Goal: Information Seeking & Learning: Learn about a topic

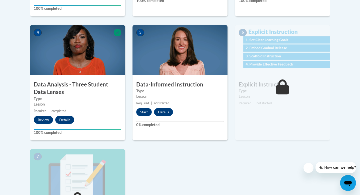
scroll to position [272, 0]
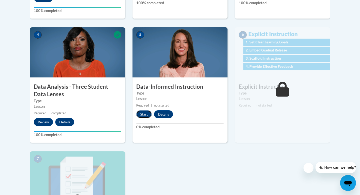
click at [143, 113] on button "Start" at bounding box center [144, 114] width 16 height 8
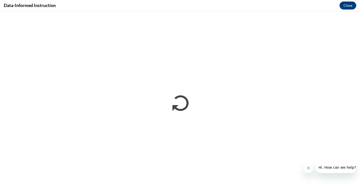
scroll to position [0, 0]
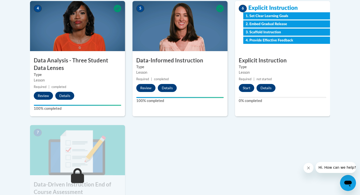
scroll to position [308, 0]
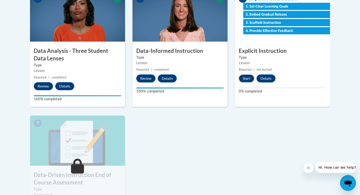
click at [247, 79] on button "Start" at bounding box center [247, 78] width 16 height 8
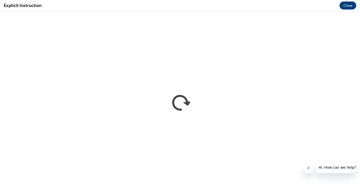
scroll to position [0, 0]
